Goal: Transaction & Acquisition: Purchase product/service

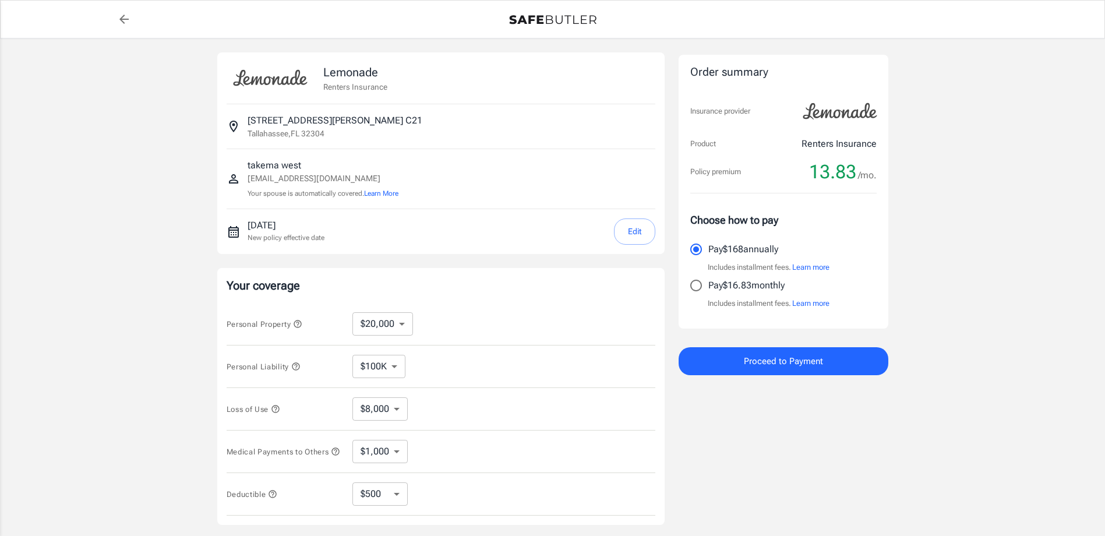
select select "20000"
select select "500"
click at [697, 298] on input "Pay $16.83 monthly" at bounding box center [696, 285] width 24 height 24
radio input "true"
click at [616, 245] on button "Edit" at bounding box center [634, 231] width 41 height 26
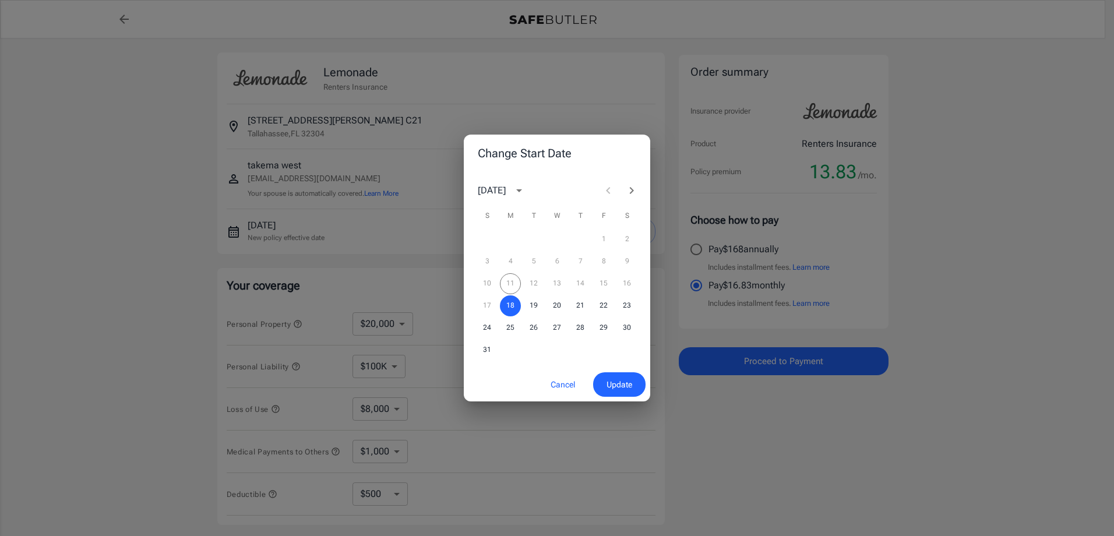
click at [625, 285] on div "10 11 12 13 14 15 16" at bounding box center [557, 283] width 186 height 21
click at [623, 286] on div "10 11 12 13 14 15 16" at bounding box center [557, 283] width 186 height 21
click at [627, 285] on div "10 11 12 13 14 15 16" at bounding box center [557, 283] width 186 height 21
click at [623, 287] on div "10 11 12 13 14 15 16" at bounding box center [557, 283] width 186 height 21
click at [623, 284] on div "10 11 12 13 14 15 16" at bounding box center [557, 283] width 186 height 21
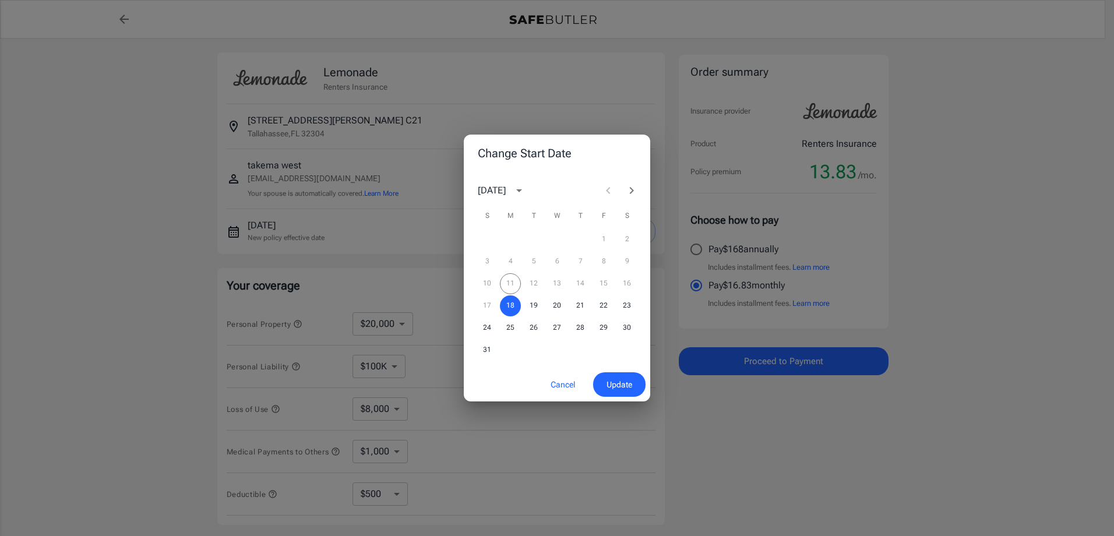
click at [623, 281] on div "10 11 12 13 14 15 16" at bounding box center [557, 283] width 186 height 21
click at [634, 282] on div "10 11 12 13 14 15 16" at bounding box center [557, 283] width 186 height 21
click at [626, 287] on div "10 11 12 13 14 15 16" at bounding box center [557, 283] width 186 height 21
click at [630, 283] on div "10 11 12 13 14 15 16" at bounding box center [557, 283] width 186 height 21
click at [627, 283] on div "10 11 12 13 14 15 16" at bounding box center [557, 283] width 186 height 21
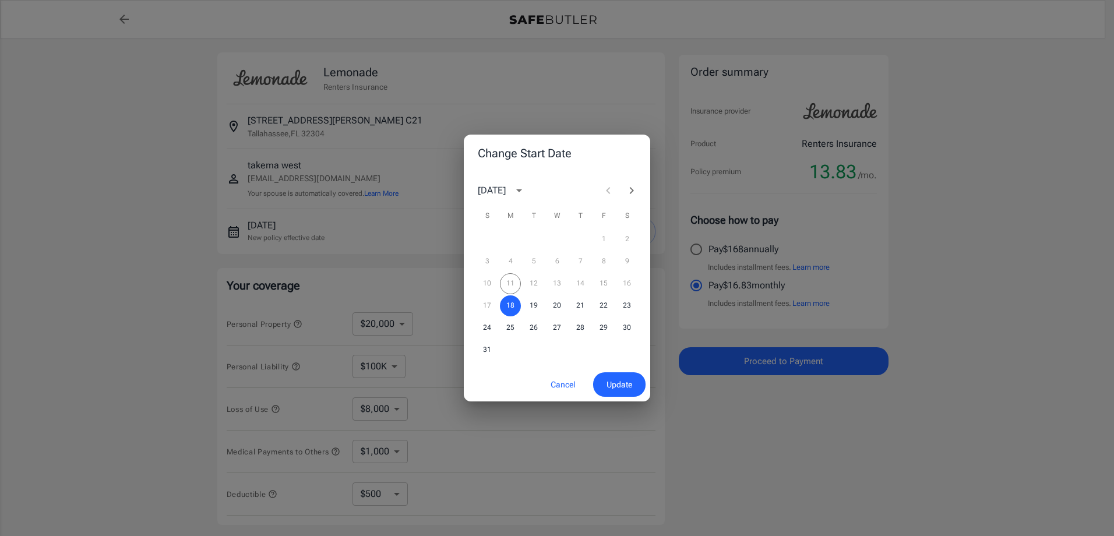
click at [628, 283] on div "10 11 12 13 14 15 16" at bounding box center [557, 283] width 186 height 21
click at [626, 283] on div "10 11 12 13 14 15 16" at bounding box center [557, 283] width 186 height 21
click at [630, 284] on div "10 11 12 13 14 15 16" at bounding box center [557, 283] width 186 height 21
click at [630, 283] on div "10 11 12 13 14 15 16" at bounding box center [557, 283] width 186 height 21
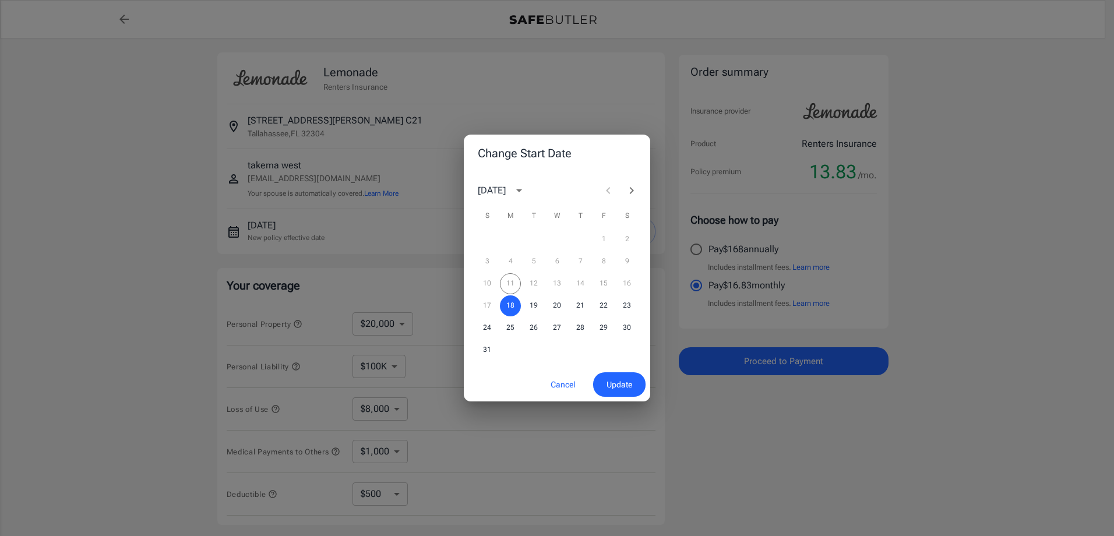
click at [630, 283] on div "10 11 12 13 14 15 16" at bounding box center [557, 283] width 186 height 21
click at [630, 282] on div "10 11 12 13 14 15 16" at bounding box center [557, 283] width 186 height 21
click at [604, 189] on div at bounding box center [620, 190] width 47 height 23
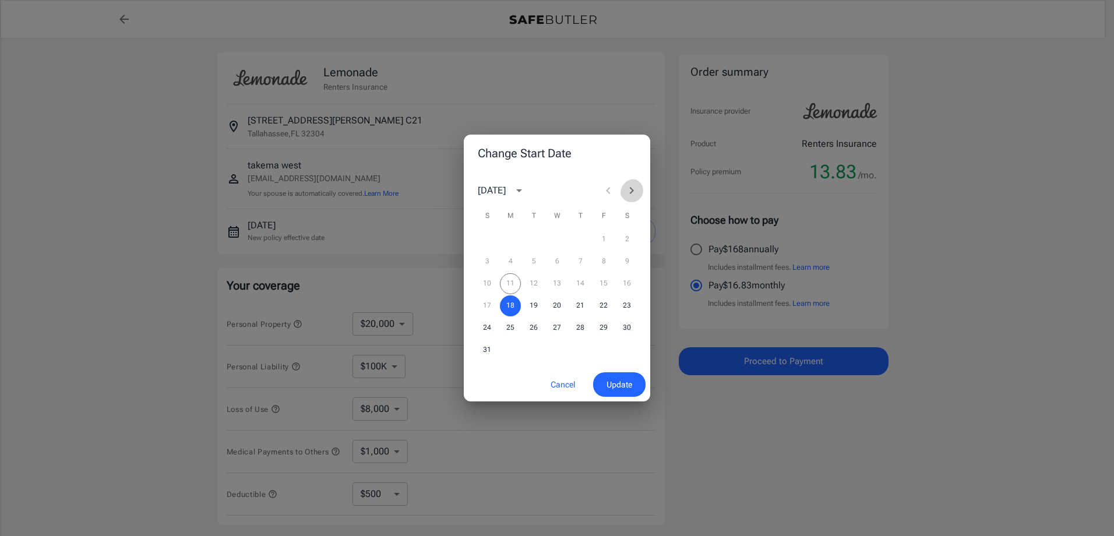
click at [630, 189] on icon "Next month" at bounding box center [632, 191] width 14 height 14
click at [601, 190] on icon "Previous month" at bounding box center [608, 191] width 14 height 14
click at [516, 303] on button "18" at bounding box center [510, 305] width 21 height 21
click at [630, 287] on div "10 11 12 13 14 15 16" at bounding box center [557, 283] width 186 height 21
click at [630, 286] on div "10 11 12 13 14 15 16" at bounding box center [557, 283] width 186 height 21
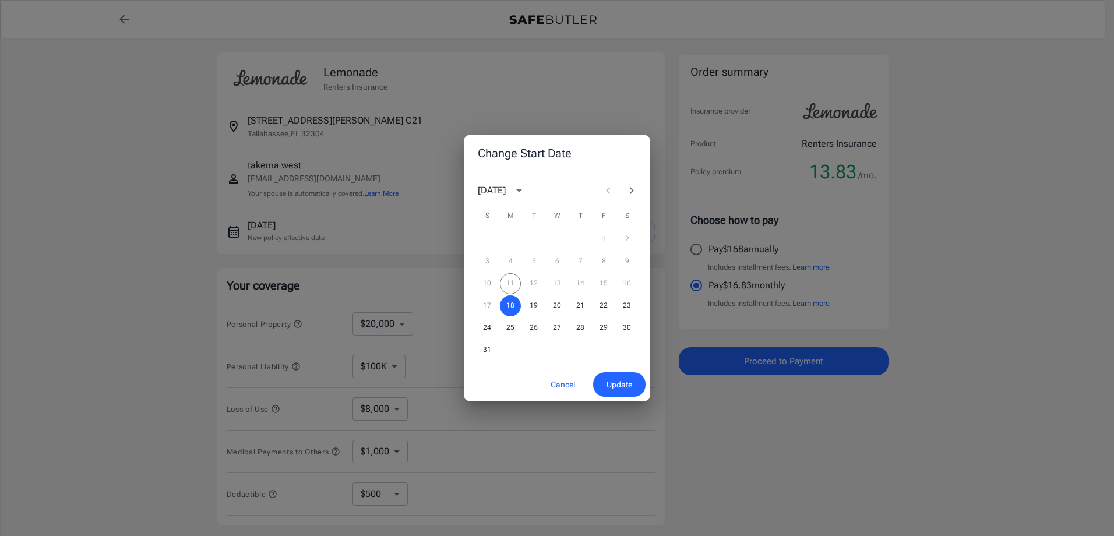
click at [631, 284] on div "10 11 12 13 14 15 16" at bounding box center [557, 283] width 186 height 21
click at [630, 283] on div "10 11 12 13 14 15 16" at bounding box center [557, 283] width 186 height 21
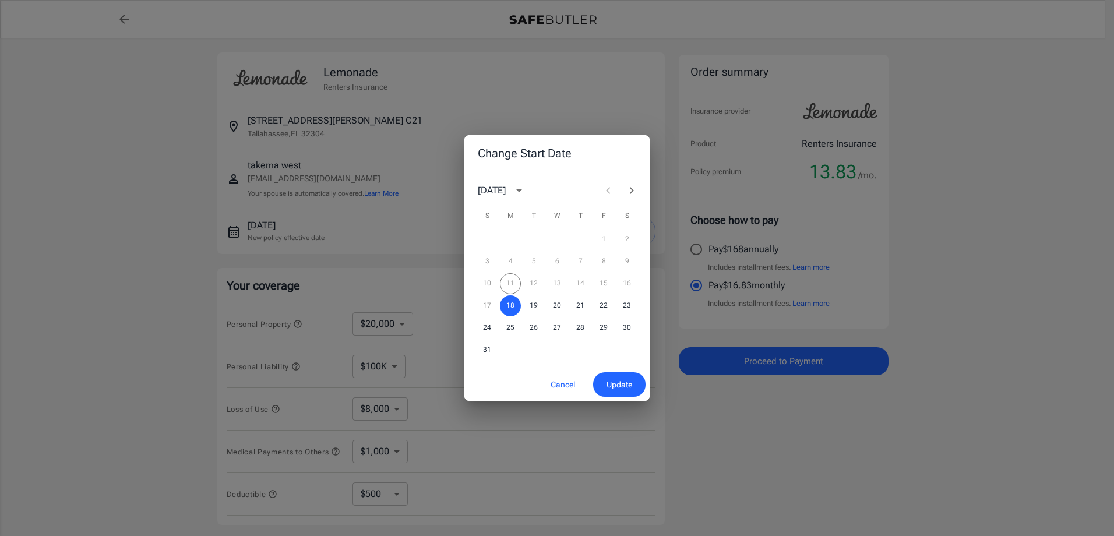
click at [634, 395] on button "Update" at bounding box center [619, 384] width 52 height 25
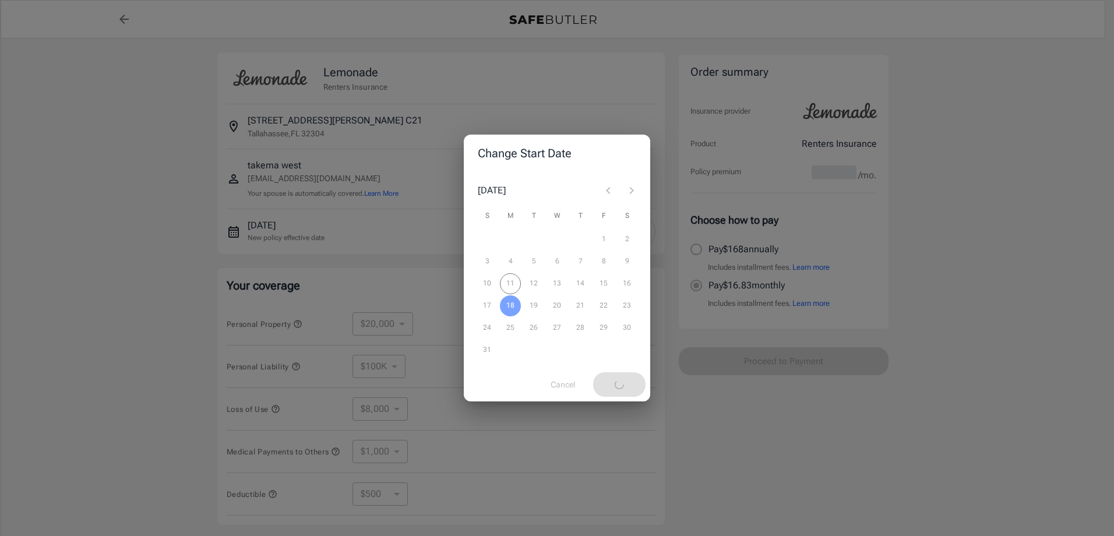
click at [629, 285] on div "10 11 12 13 14 15 16" at bounding box center [557, 283] width 186 height 21
click at [607, 283] on div "10 11 12 13 14 15 16" at bounding box center [557, 283] width 186 height 21
click at [608, 283] on div "10 11 12 13 14 15 16" at bounding box center [557, 283] width 186 height 21
click at [608, 282] on div "10 11 12 13 14 15 16" at bounding box center [557, 283] width 186 height 21
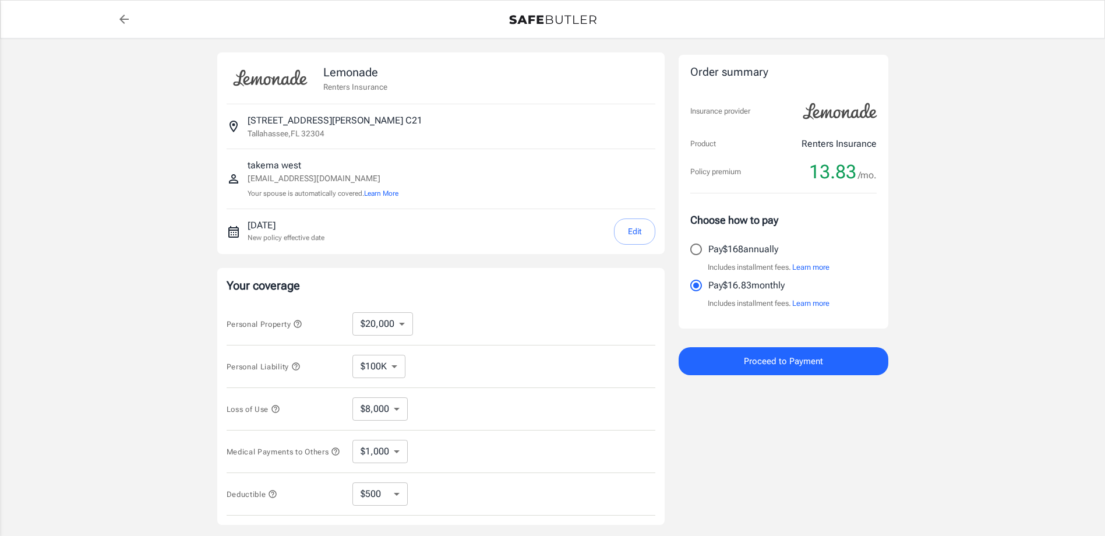
click at [615, 245] on button "Edit" at bounding box center [634, 231] width 41 height 26
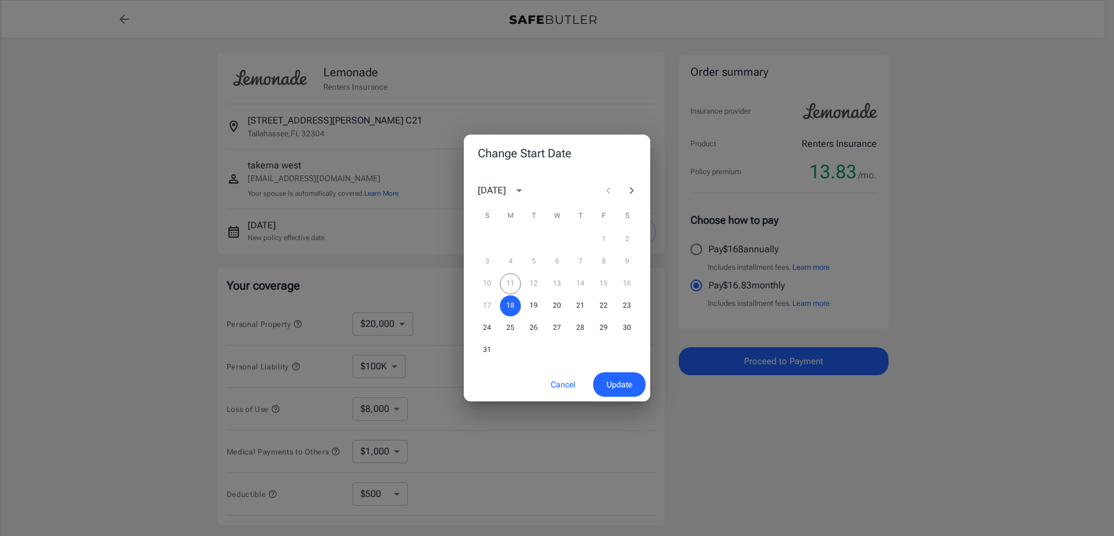
click at [599, 285] on div "10 11 12 13 14 15 16" at bounding box center [557, 283] width 186 height 21
click at [598, 280] on div "10 11 12 13 14 15 16" at bounding box center [557, 283] width 186 height 21
click at [598, 281] on div "10 11 12 13 14 15 16" at bounding box center [557, 283] width 186 height 21
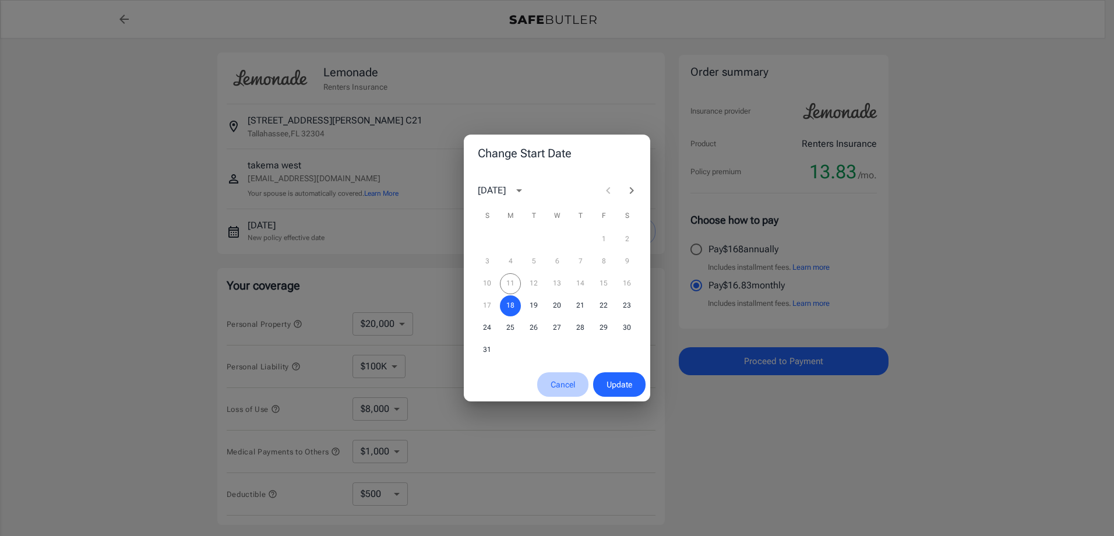
click at [537, 390] on button "Cancel" at bounding box center [562, 384] width 51 height 25
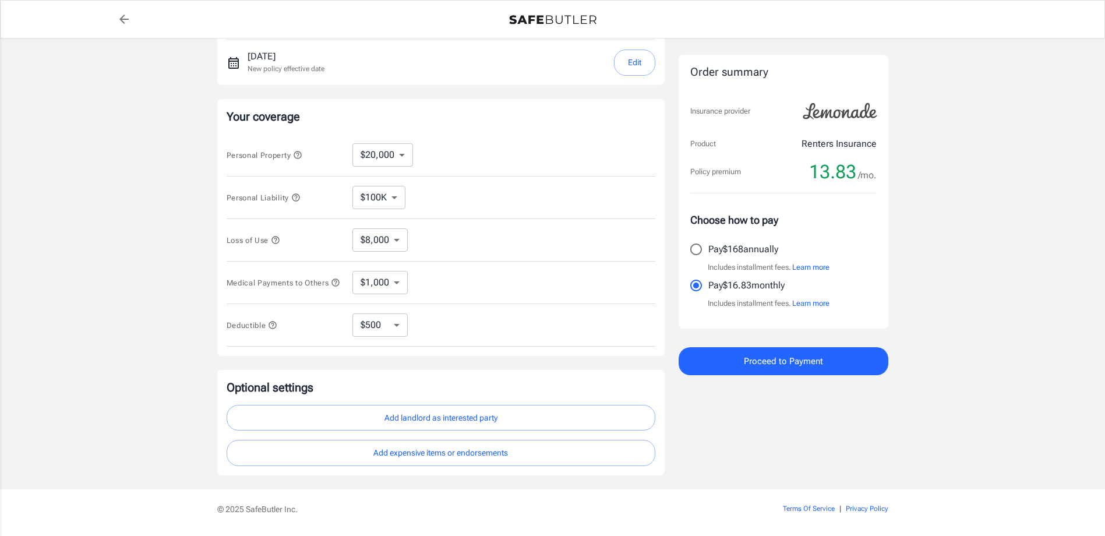
scroll to position [175, 0]
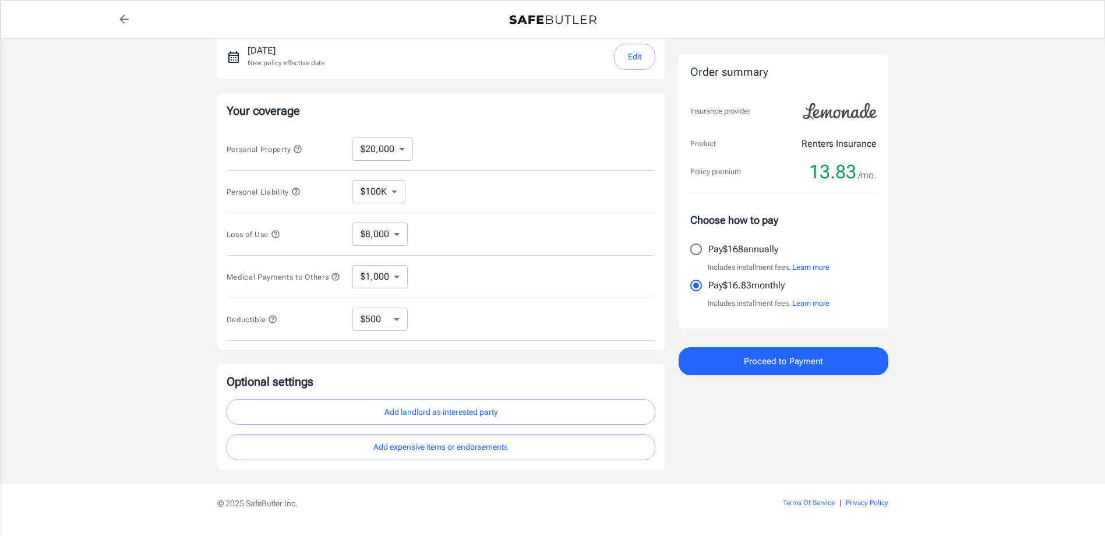
click at [412, 161] on select "$10,000 $20,000 $30,000 $40,000 $50,000 $100K" at bounding box center [382, 148] width 61 height 23
select select "10000"
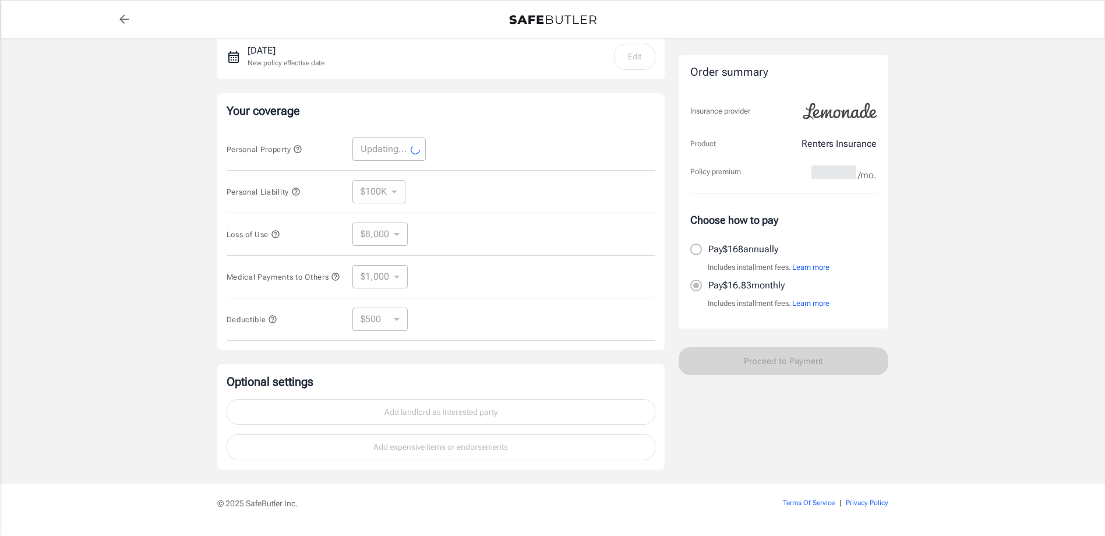
select select "10000"
select select "4000"
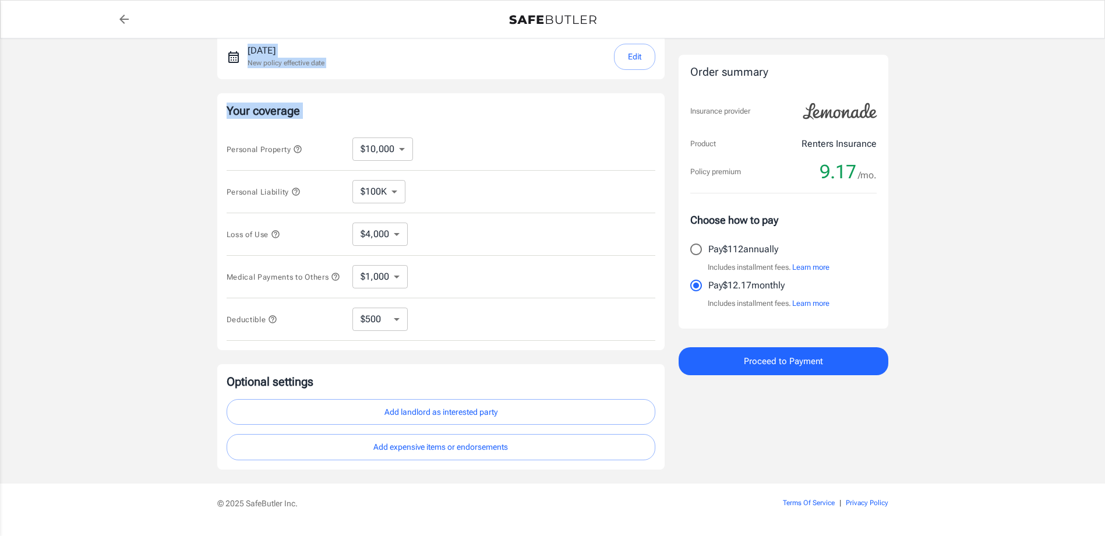
drag, startPoint x: 855, startPoint y: -63, endPoint x: 947, endPoint y: -63, distance: 92.0
click at [947, 0] on html "Policy premium 9.17 /mo Lemonade Renters Insurance [STREET_ADDRESS][PERSON_NAME…" at bounding box center [552, 195] width 1105 height 740
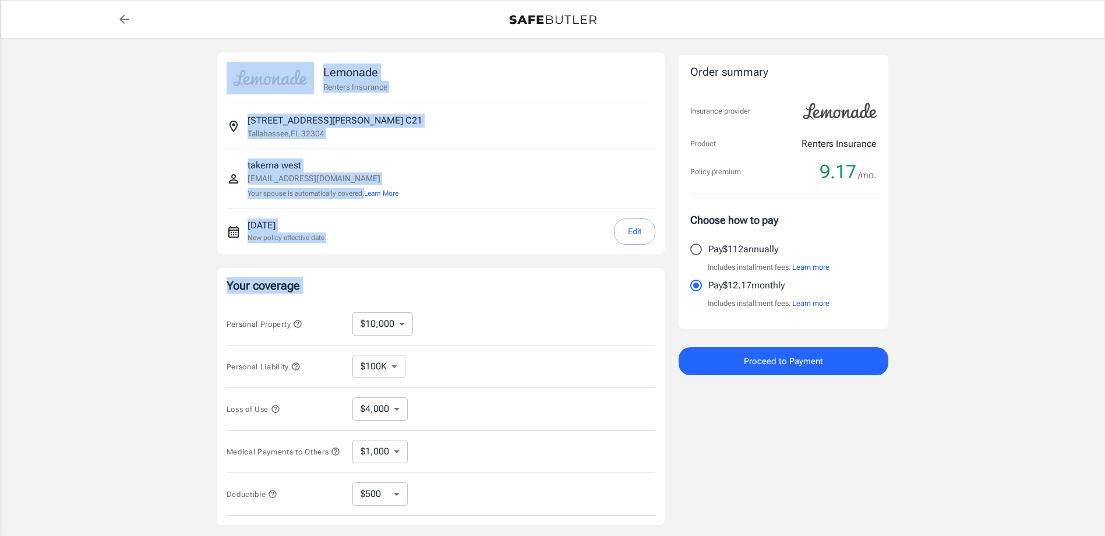
drag, startPoint x: 513, startPoint y: 313, endPoint x: 498, endPoint y: 321, distance: 16.4
click at [513, 313] on div "Your coverage Personal Property $10,000 $20,000 $30,000 $40,000 $50,000 $100K ​…" at bounding box center [440, 396] width 447 height 257
click at [60, 352] on div "Lemonade Renters Insurance [STREET_ADDRESS][PERSON_NAME] [PERSON_NAME] [PERSON_…" at bounding box center [552, 348] width 1105 height 620
click at [166, 299] on div "Lemonade Renters Insurance [STREET_ADDRESS][PERSON_NAME] [PERSON_NAME] [PERSON_…" at bounding box center [552, 348] width 1105 height 620
click at [532, 58] on div "Lemonade Renters Insurance" at bounding box center [441, 77] width 429 height 51
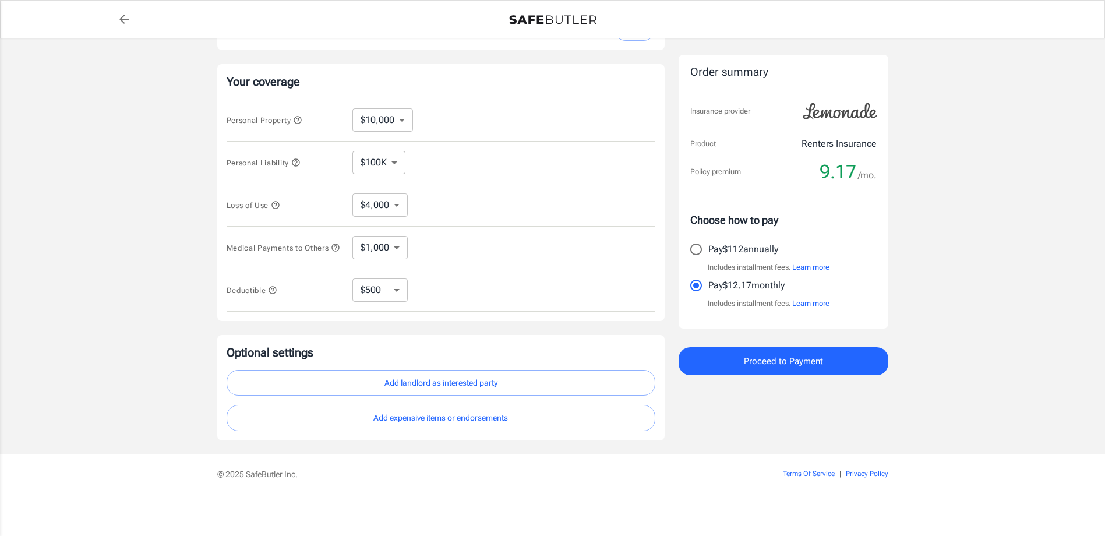
scroll to position [301, 0]
click at [405, 151] on select "$100K $200K $300K $400K $500K" at bounding box center [378, 162] width 53 height 23
click at [355, 151] on select "$100K $200K $300K $400K $500K" at bounding box center [378, 162] width 53 height 23
click at [408, 193] on select "$4,000" at bounding box center [379, 204] width 55 height 23
click at [355, 193] on select "$4,000" at bounding box center [379, 204] width 55 height 23
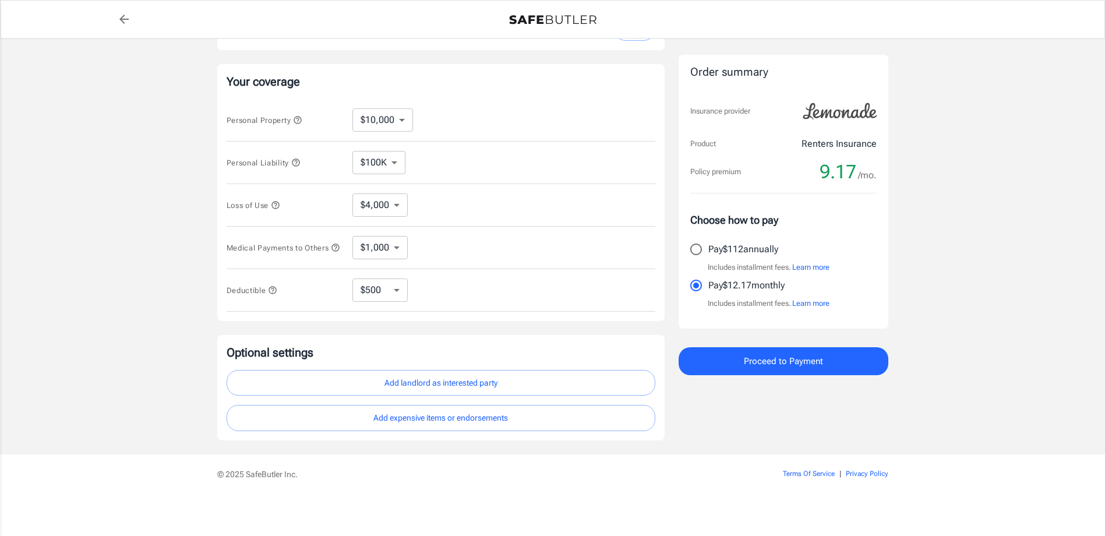
click at [422, 236] on div "$1,000 $2,000 $3,000 $4,000 $5,000 ​" at bounding box center [389, 247] width 74 height 23
click at [408, 236] on select "$1,000 $2,000 $3,000 $4,000 $5,000" at bounding box center [379, 247] width 55 height 23
click at [355, 236] on select "$1,000 $2,000 $3,000 $4,000 $5,000" at bounding box center [379, 247] width 55 height 23
click at [399, 278] on select "$250 $500 $1,000" at bounding box center [379, 289] width 55 height 23
click at [355, 278] on select "$250 $500 $1,000" at bounding box center [379, 289] width 55 height 23
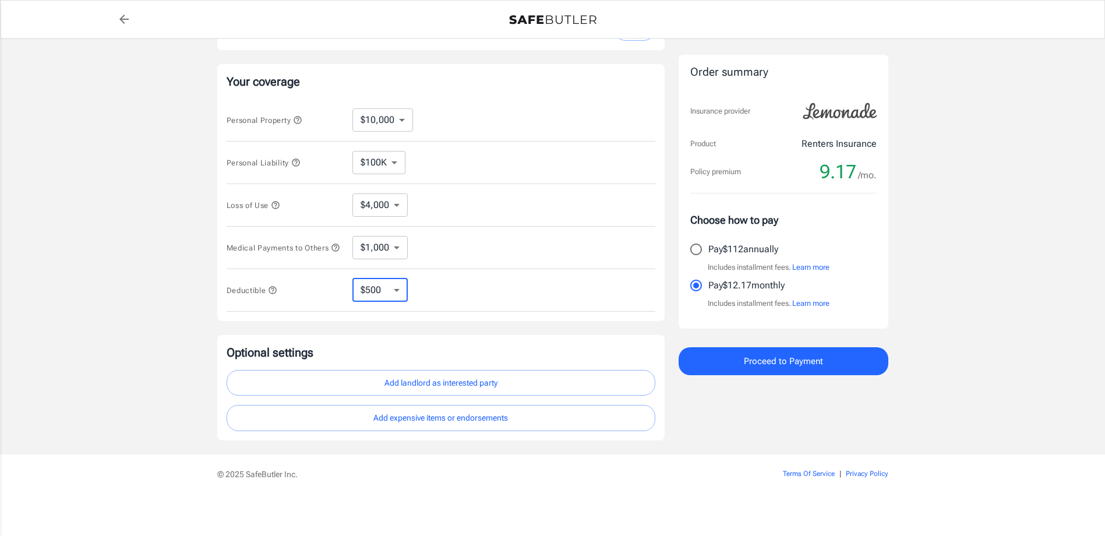
scroll to position [242, 0]
click at [276, 294] on icon "button" at bounding box center [273, 290] width 8 height 8
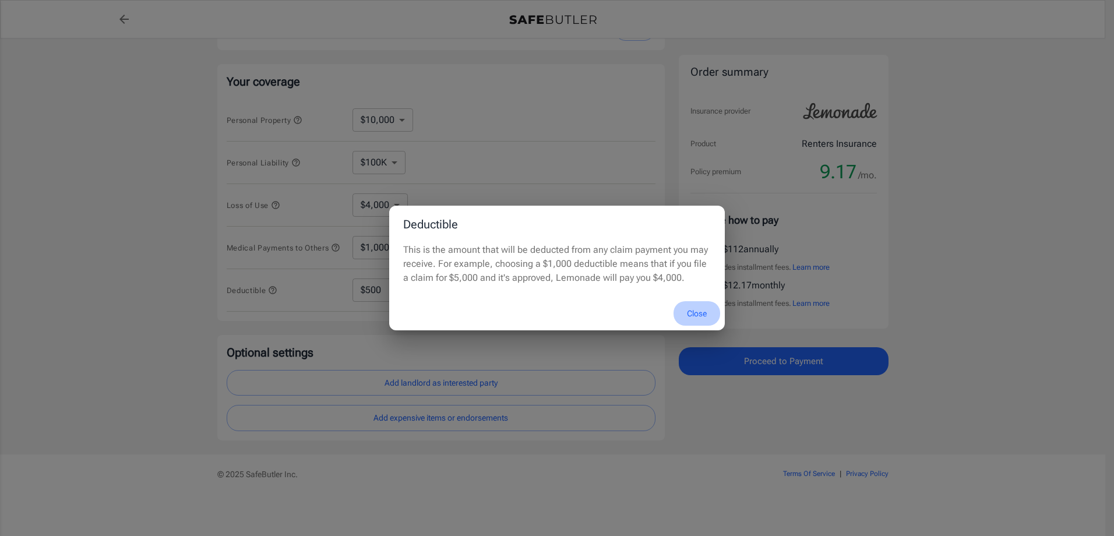
click at [691, 326] on button "Close" at bounding box center [696, 313] width 47 height 25
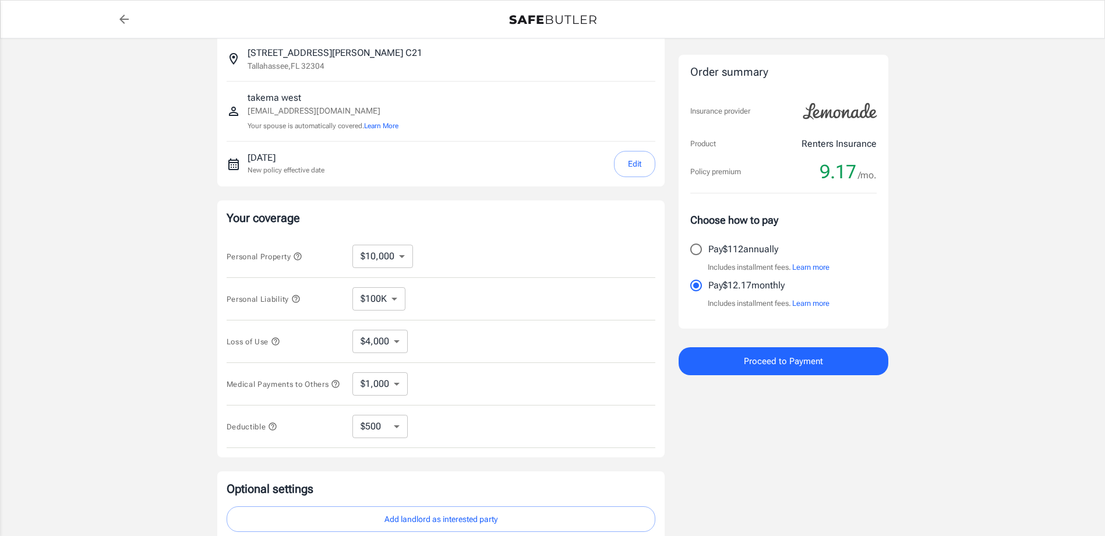
scroll to position [0, 0]
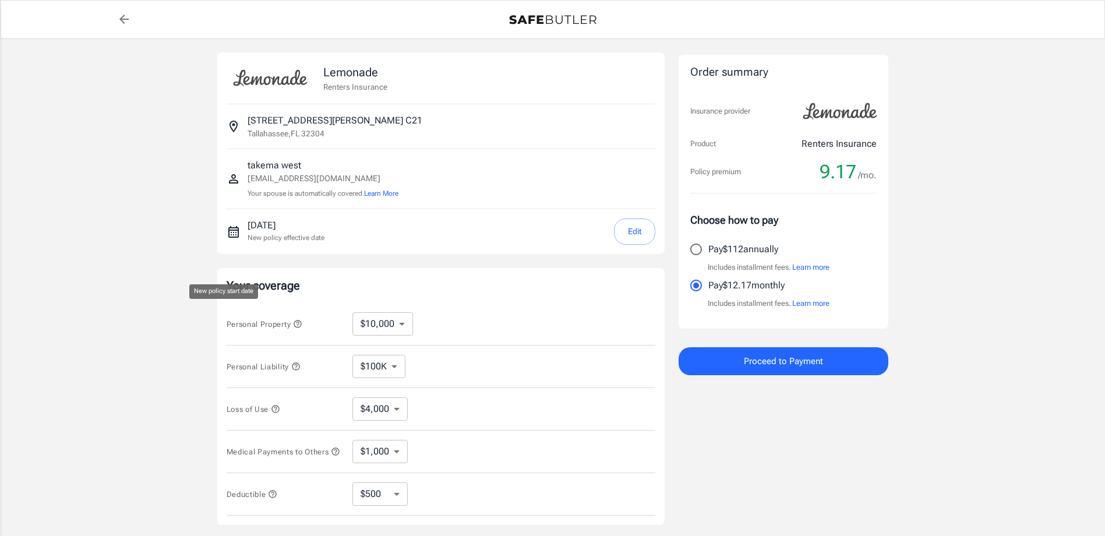
click at [236, 238] on icon "New policy start date" at bounding box center [233, 232] width 10 height 12
click at [644, 245] on button "Edit" at bounding box center [634, 231] width 41 height 26
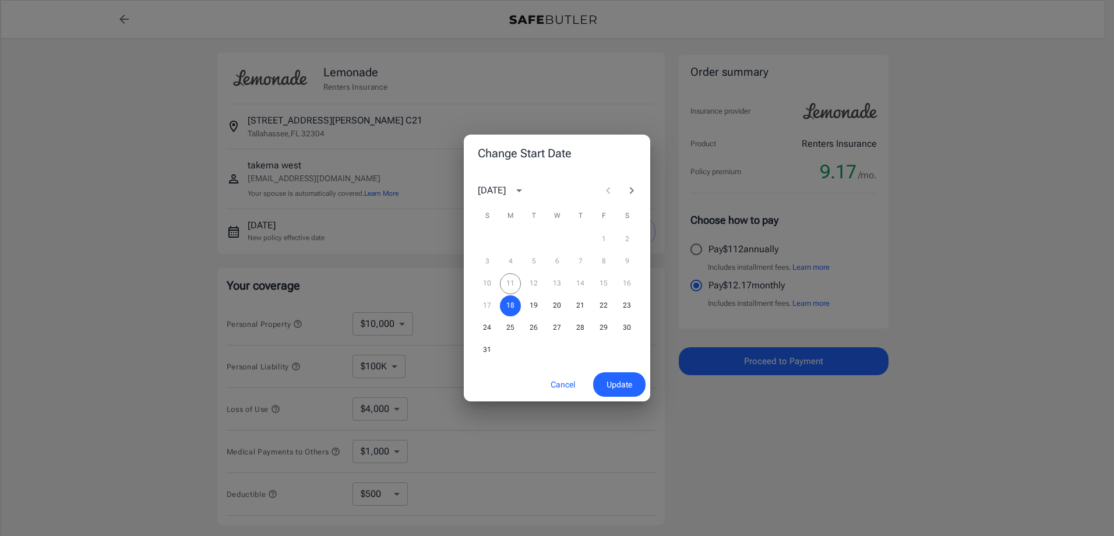
click at [619, 271] on div "3 4 5 6 7 8 9" at bounding box center [557, 261] width 186 height 21
click at [540, 287] on div "10 11 12 13 14 15 16" at bounding box center [557, 283] width 186 height 21
click at [612, 283] on div "10 11 12 13 14 15 16" at bounding box center [557, 283] width 186 height 21
drag, startPoint x: 618, startPoint y: 283, endPoint x: 627, endPoint y: 284, distance: 8.8
click at [619, 283] on div "10 11 12 13 14 15 16" at bounding box center [557, 283] width 186 height 21
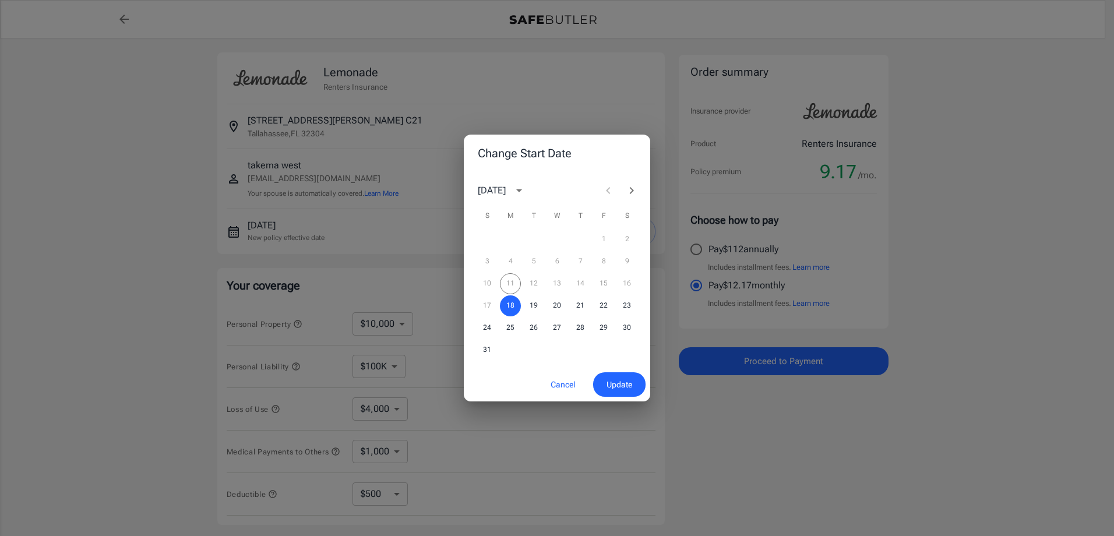
click at [627, 284] on div "10 11 12 13 14 15 16" at bounding box center [557, 283] width 186 height 21
drag, startPoint x: 627, startPoint y: 284, endPoint x: 577, endPoint y: 195, distance: 102.0
click at [626, 284] on div "10 11 12 13 14 15 16" at bounding box center [557, 283] width 186 height 21
click at [553, 397] on button "Cancel" at bounding box center [562, 384] width 51 height 25
